Goal: Task Accomplishment & Management: Use online tool/utility

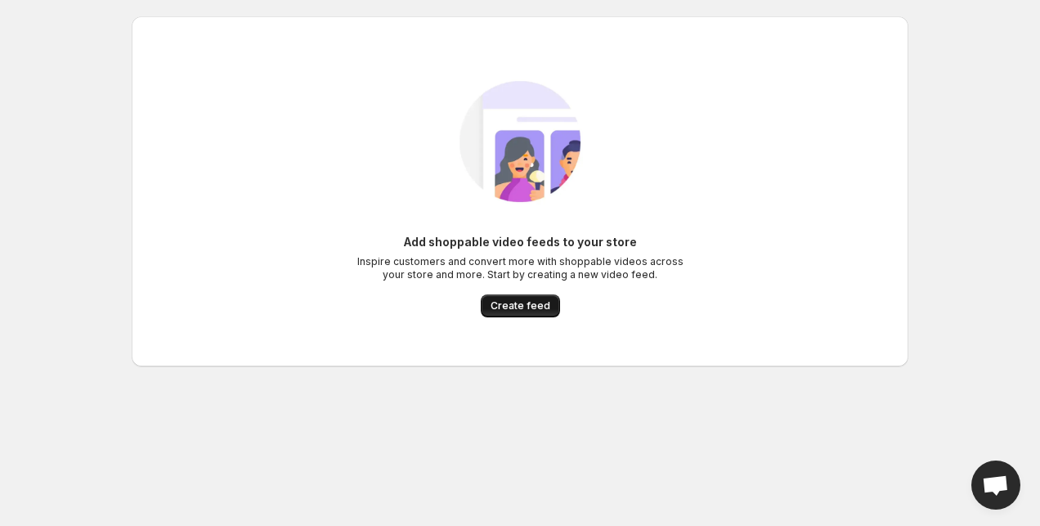
click at [507, 302] on span "Create feed" at bounding box center [521, 305] width 60 height 13
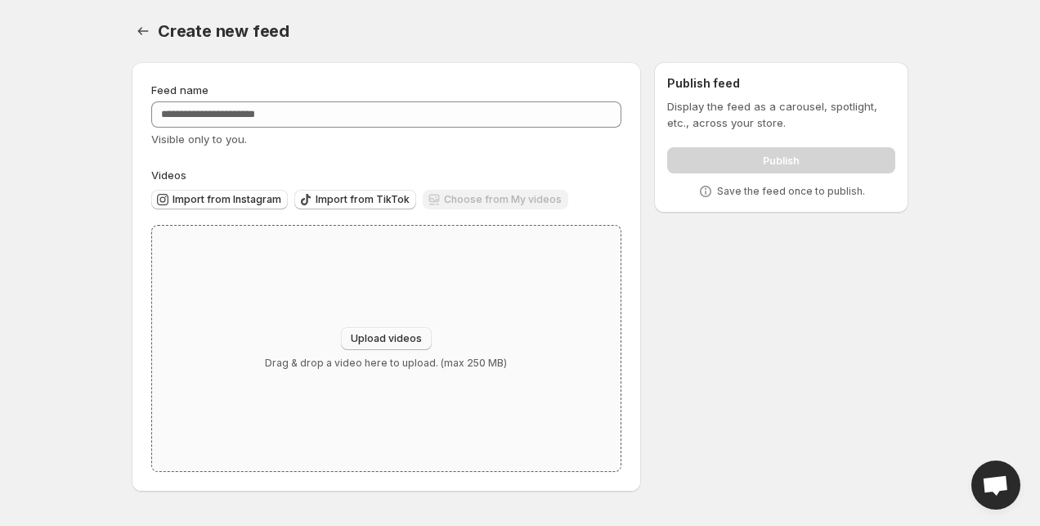
click at [368, 350] on button "Upload videos" at bounding box center [386, 338] width 91 height 23
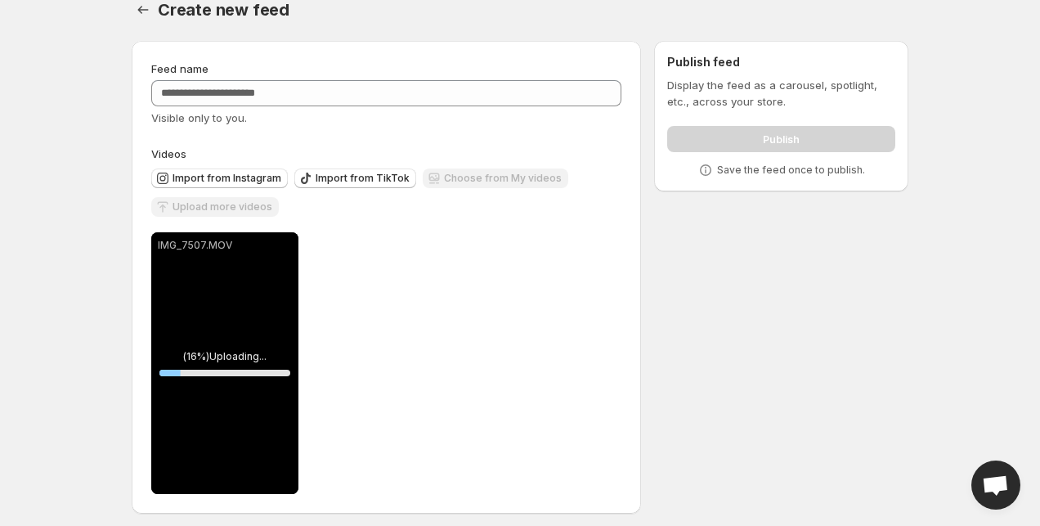
scroll to position [29, 0]
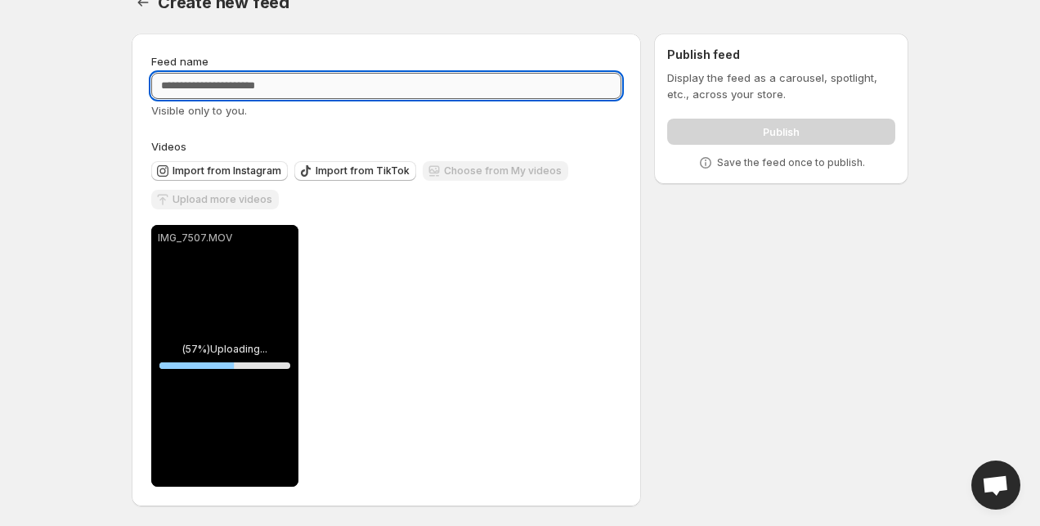
click at [302, 83] on input "Feed name" at bounding box center [386, 86] width 470 height 26
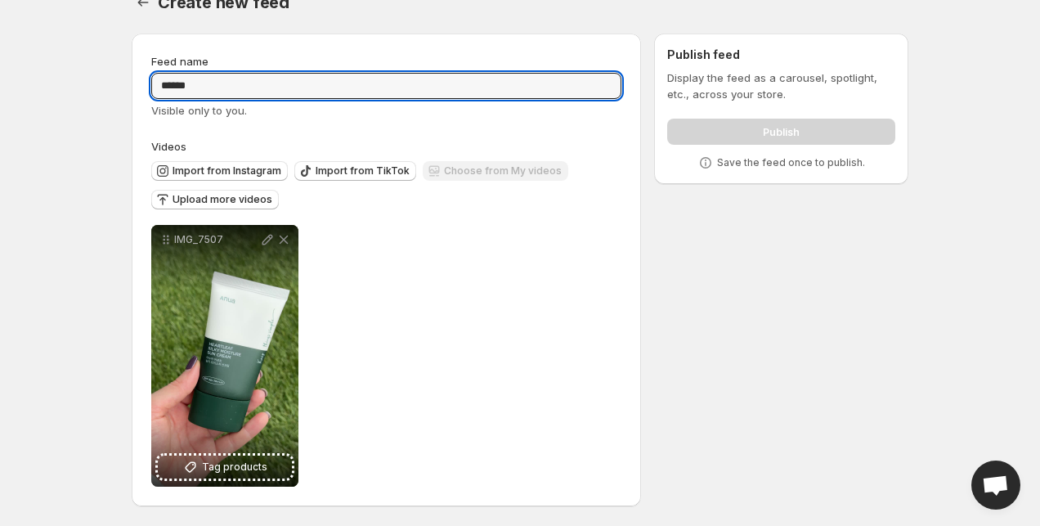
type input "******"
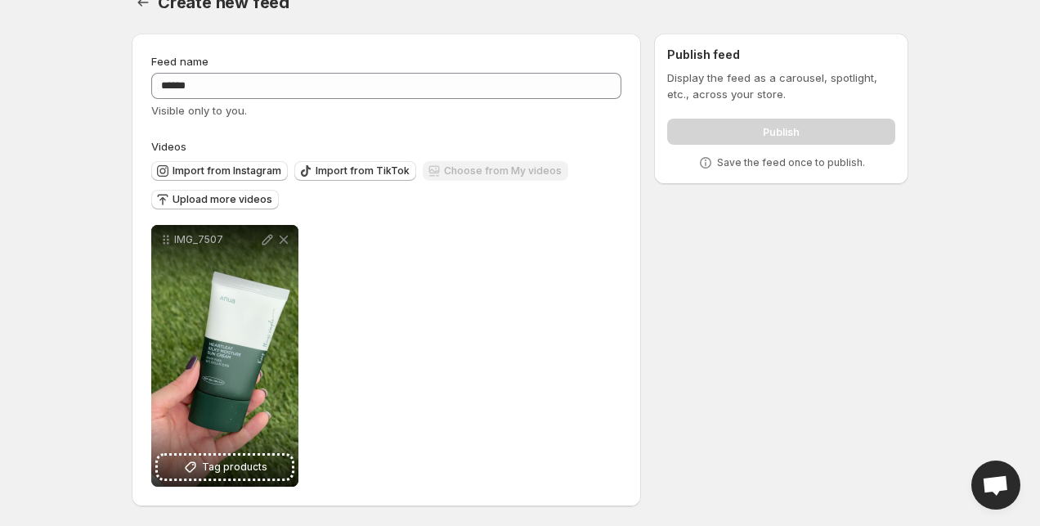
click at [769, 236] on div "Feed name ****** Visible only to you. Videos Import from Instagram Import from …" at bounding box center [514, 272] width 790 height 505
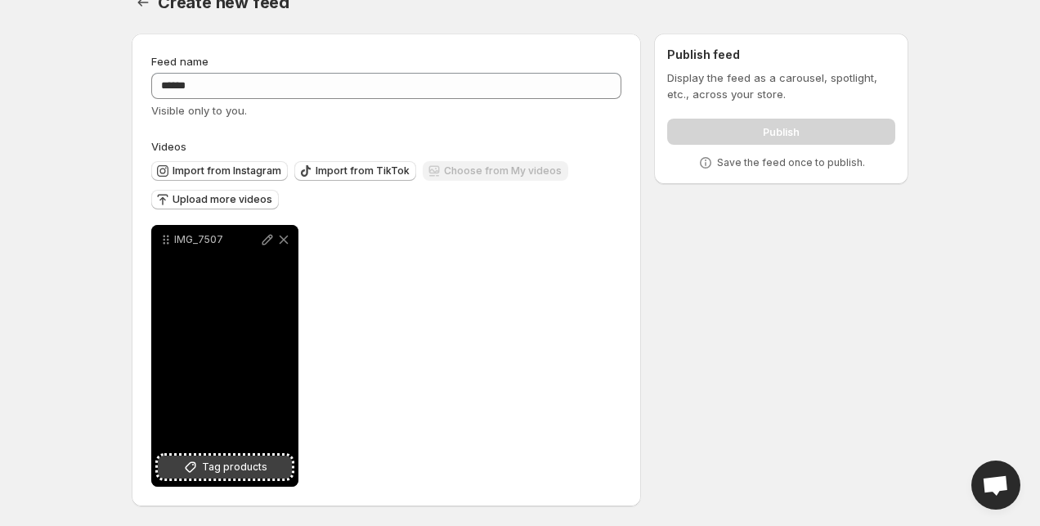
click at [237, 467] on span "Tag products" at bounding box center [234, 467] width 65 height 16
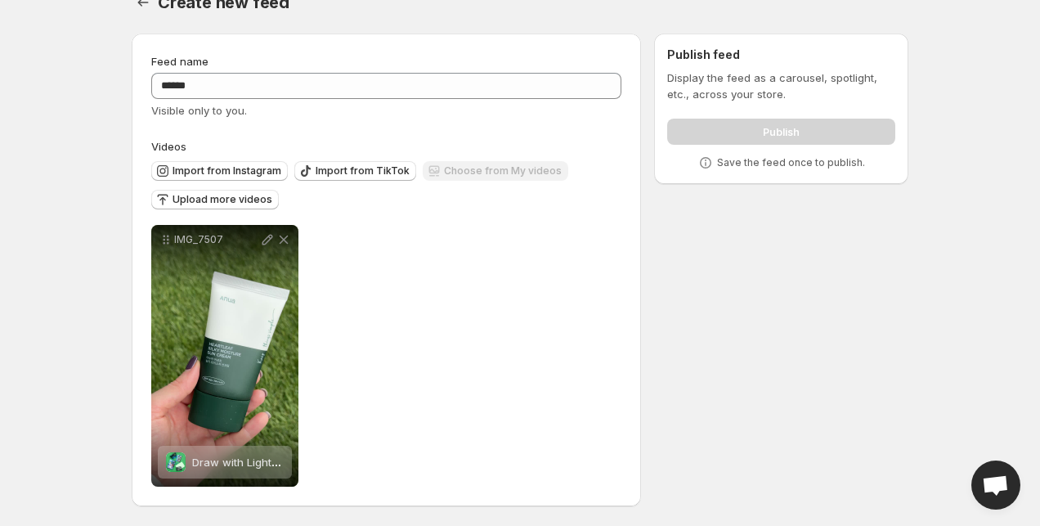
click at [771, 165] on p "Save the feed once to publish." at bounding box center [791, 162] width 148 height 13
click at [768, 163] on p "Save the feed once to publish." at bounding box center [791, 162] width 148 height 13
click at [239, 197] on span "Upload more videos" at bounding box center [223, 199] width 100 height 13
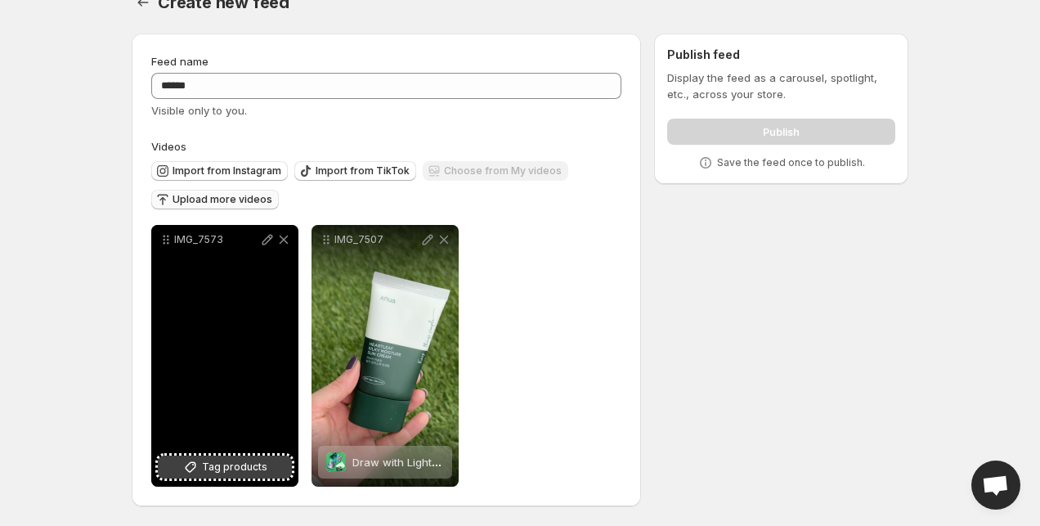
click at [227, 474] on span "Tag products" at bounding box center [234, 467] width 65 height 16
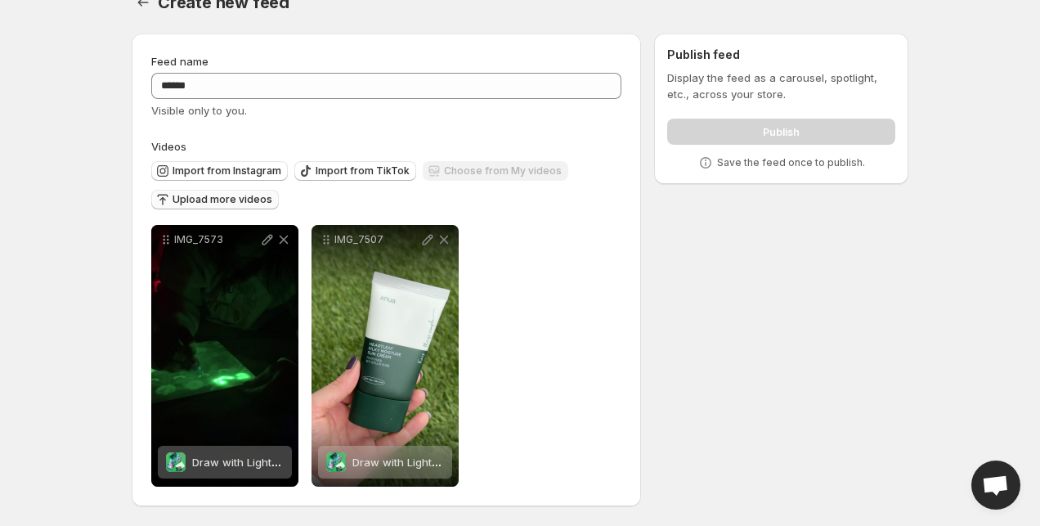
click at [710, 163] on icon at bounding box center [706, 163] width 16 height 16
click at [753, 125] on div "Publish" at bounding box center [781, 128] width 228 height 33
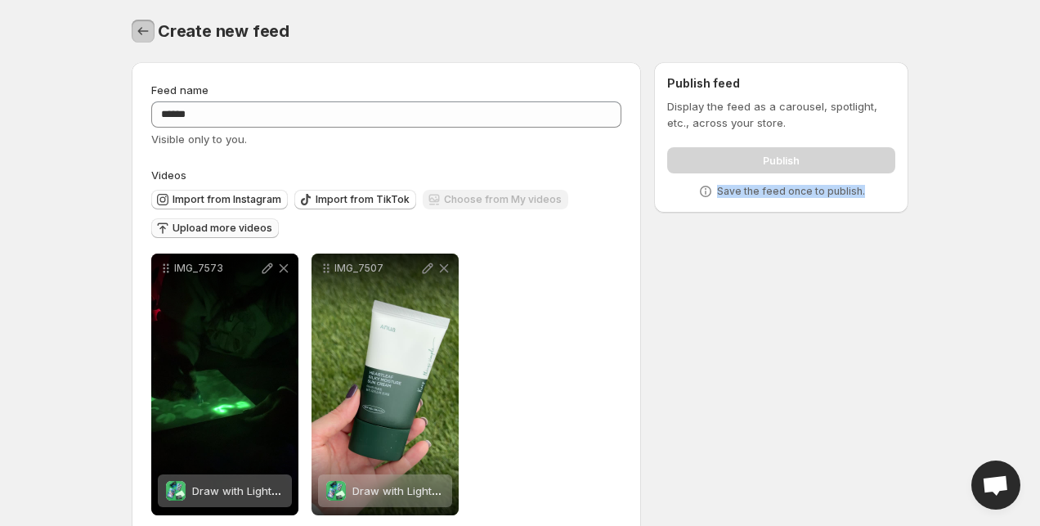
click at [143, 28] on icon "Settings" at bounding box center [143, 31] width 16 height 16
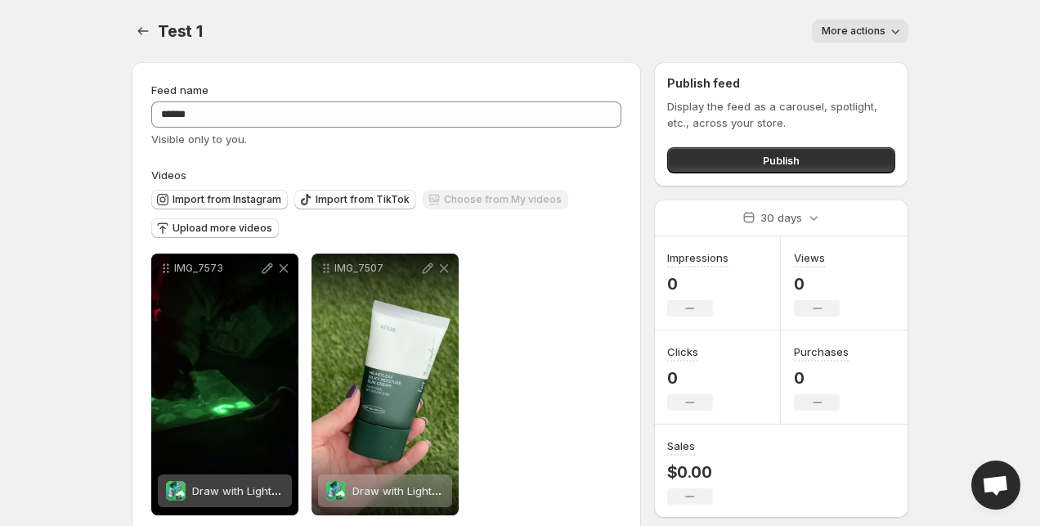
scroll to position [29, 0]
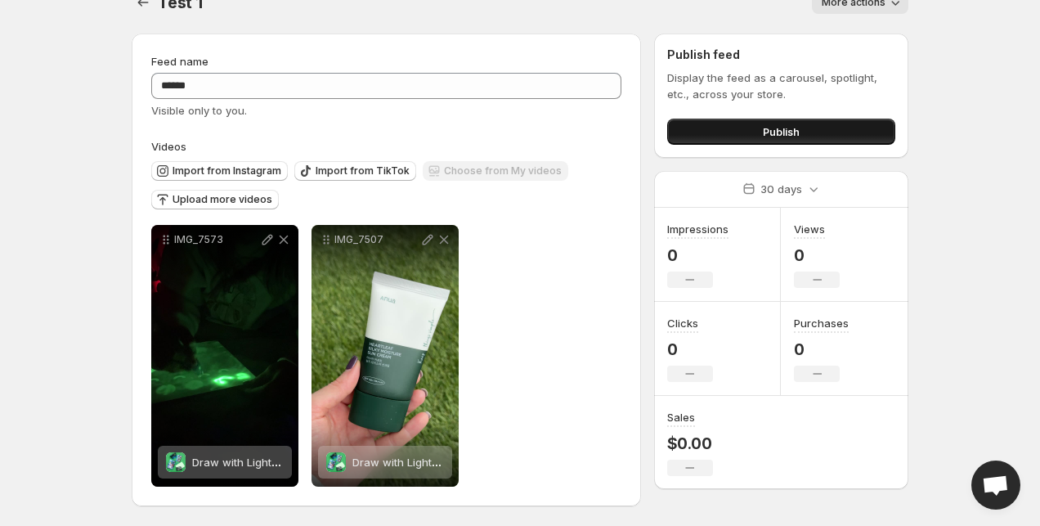
click at [721, 130] on button "Publish" at bounding box center [781, 132] width 228 height 26
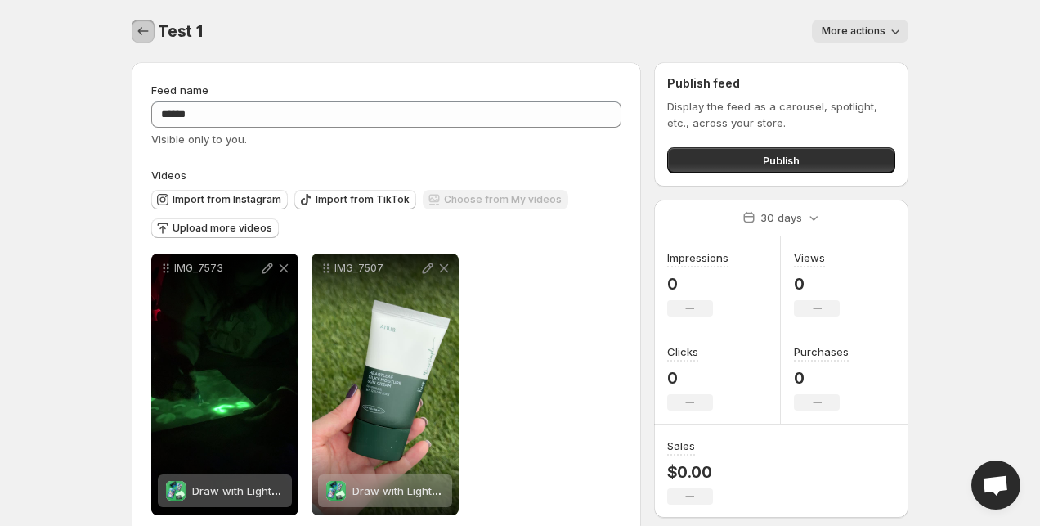
click at [146, 33] on icon "Settings" at bounding box center [143, 31] width 16 height 16
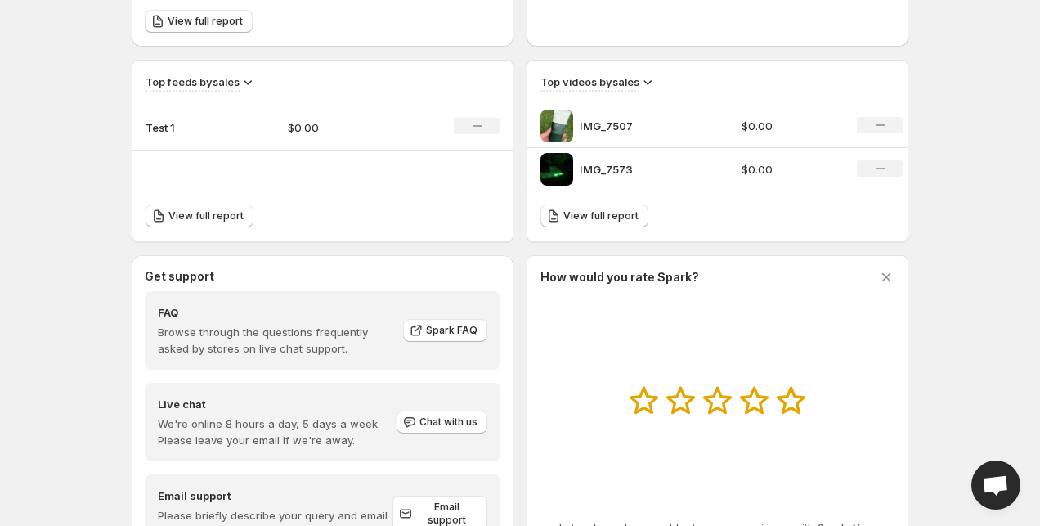
scroll to position [598, 0]
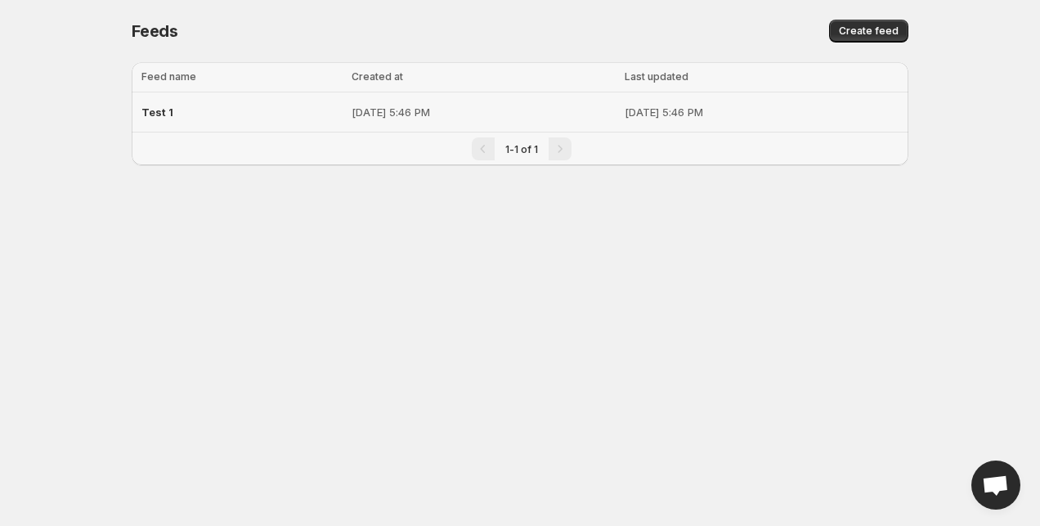
click at [179, 112] on div "Test 1" at bounding box center [241, 111] width 200 height 29
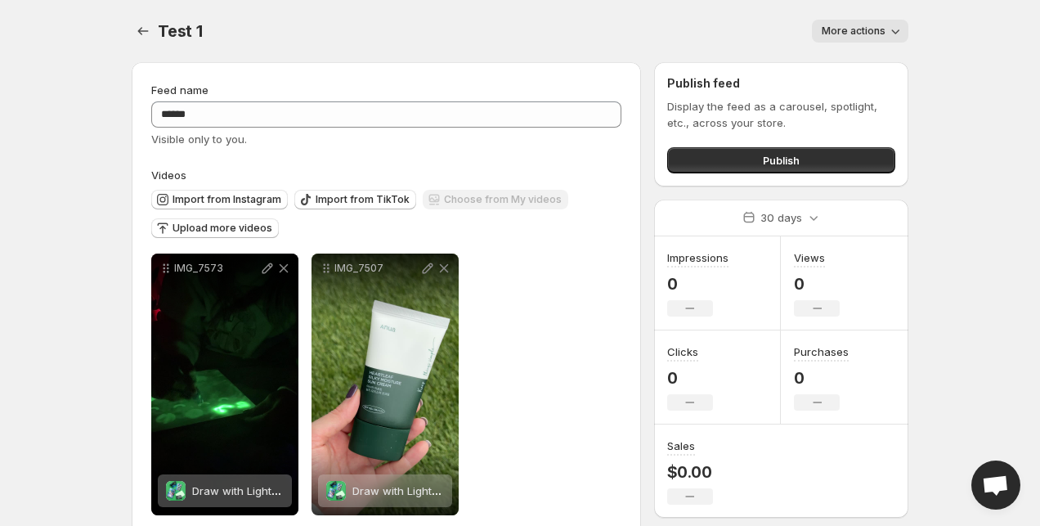
click at [863, 32] on span "More actions" at bounding box center [854, 31] width 64 height 13
click at [527, 250] on div "IMG_7573 Draw with Light Set Save Cancel Video title ******** File extension (e…" at bounding box center [386, 381] width 470 height 268
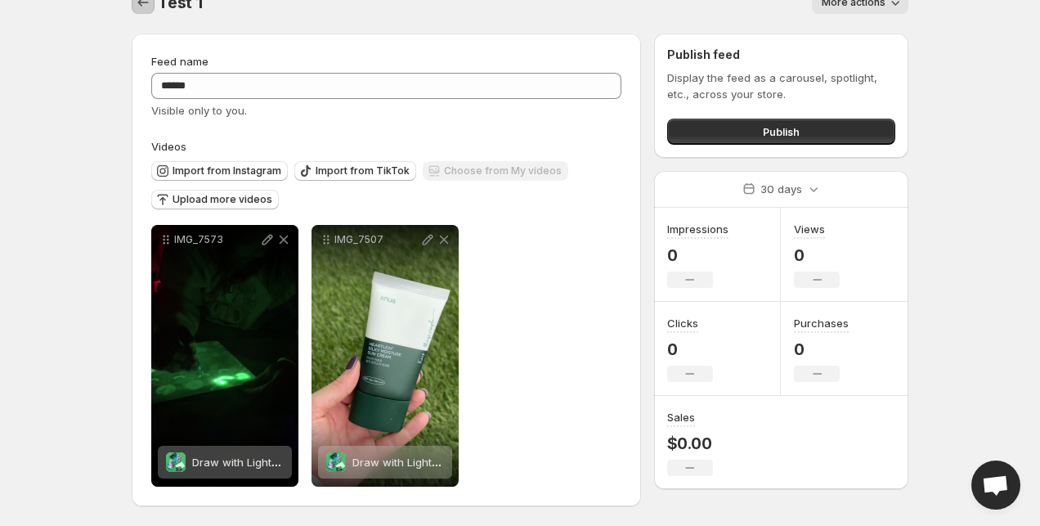
click at [139, 7] on icon "Settings" at bounding box center [143, 2] width 16 height 16
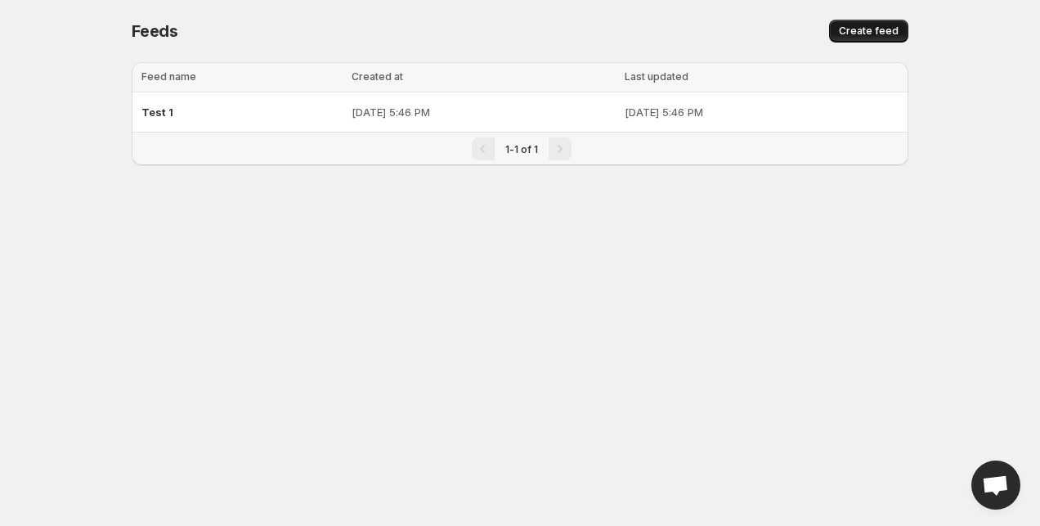
click at [885, 36] on span "Create feed" at bounding box center [869, 31] width 60 height 13
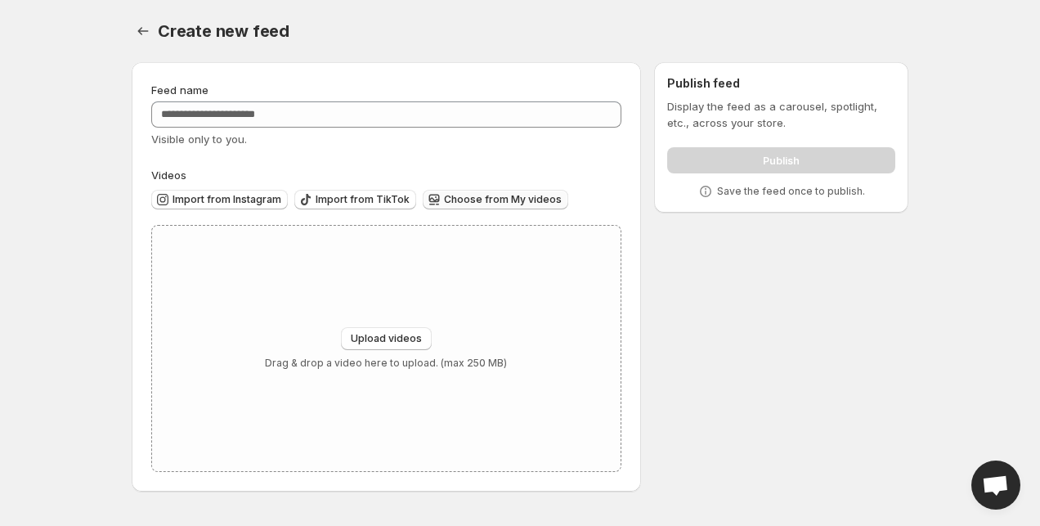
click at [475, 204] on span "Choose from My videos" at bounding box center [503, 199] width 118 height 13
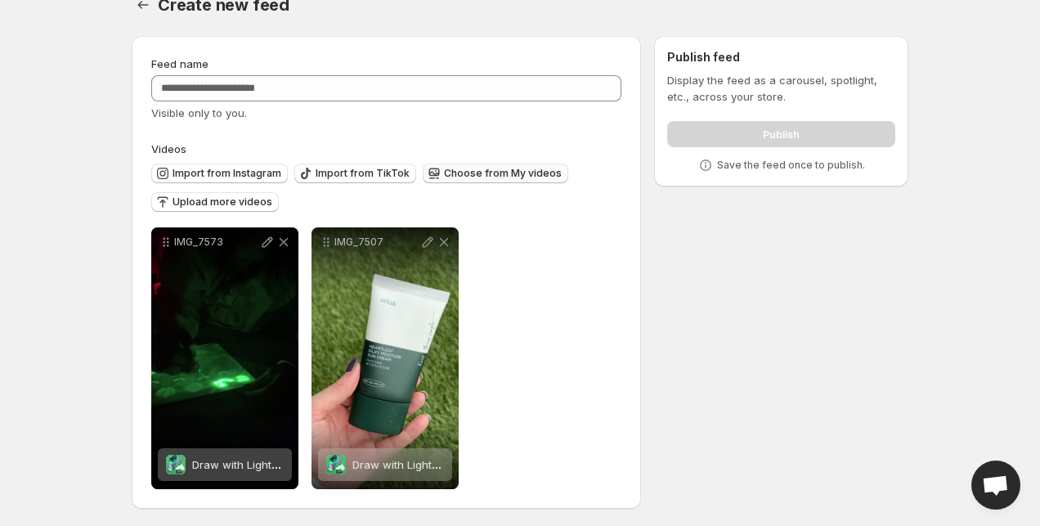
scroll to position [29, 0]
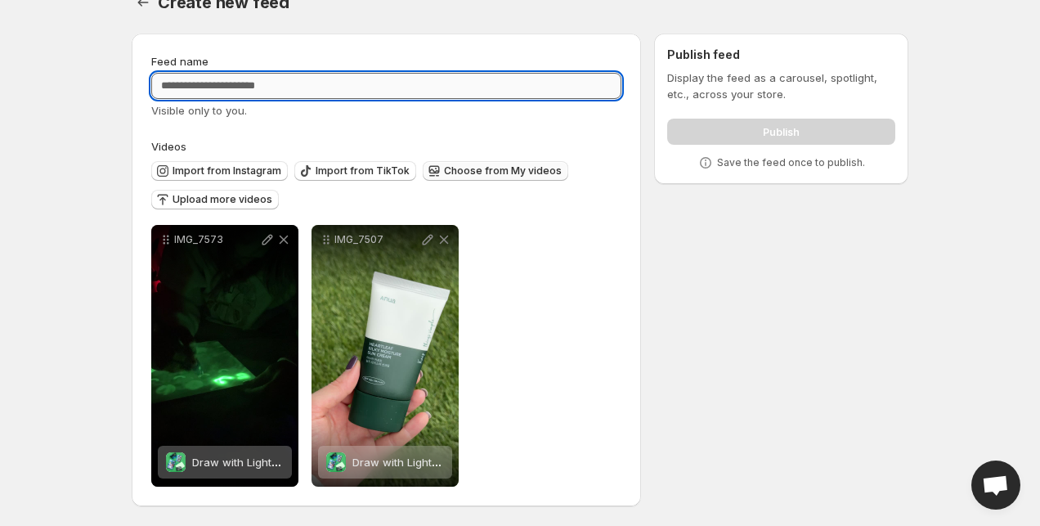
click at [380, 91] on input "Feed name" at bounding box center [386, 86] width 470 height 26
type input "******"
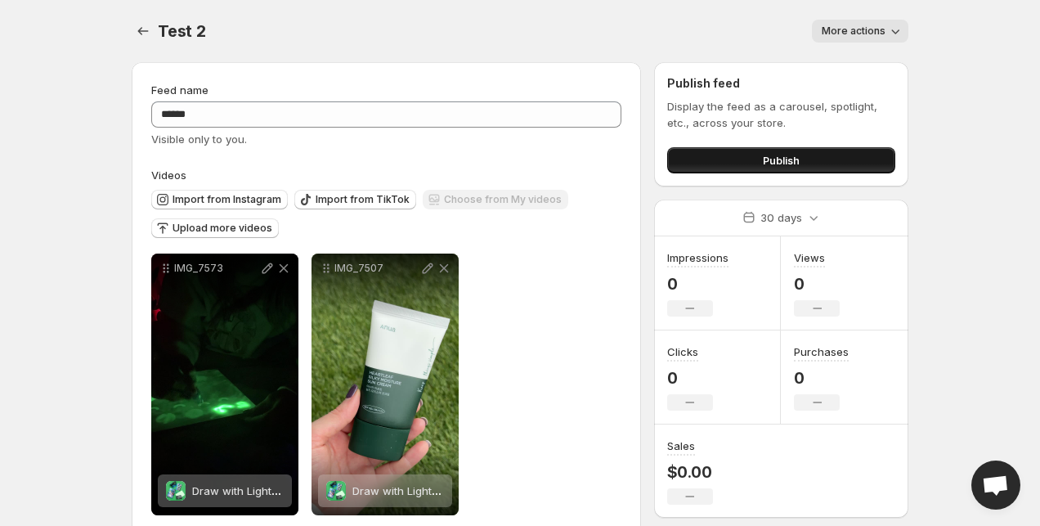
click at [766, 164] on span "Publish" at bounding box center [781, 160] width 37 height 16
click at [761, 160] on button "Publish" at bounding box center [781, 160] width 228 height 26
